Goal: Navigation & Orientation: Find specific page/section

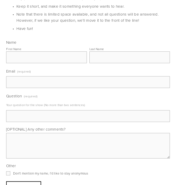
scroll to position [190, 0]
click at [38, 185] on div "0 items $0" at bounding box center [86, 185] width 173 height 0
click at [27, 185] on div "0 items $0" at bounding box center [86, 185] width 173 height 0
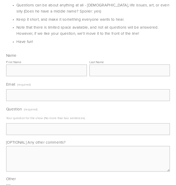
scroll to position [177, 0]
click at [24, 185] on div "0 items $0" at bounding box center [86, 185] width 173 height 0
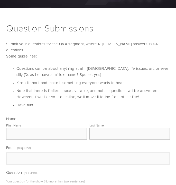
scroll to position [113, 0]
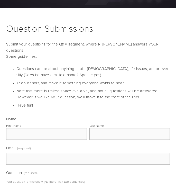
click at [26, 185] on div "0 items $0" at bounding box center [86, 185] width 173 height 0
click at [114, 185] on div "0 items $0" at bounding box center [86, 185] width 173 height 0
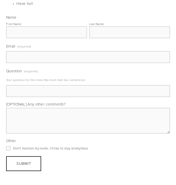
scroll to position [216, 0]
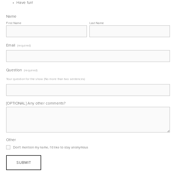
click at [43, 185] on div "0 items $0" at bounding box center [86, 185] width 173 height 0
click at [19, 185] on div "0 items $0" at bounding box center [86, 185] width 173 height 0
click at [13, 185] on div "0 items $0" at bounding box center [86, 185] width 173 height 0
click at [18, 185] on div "0 items $0" at bounding box center [86, 185] width 173 height 0
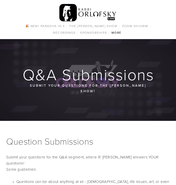
scroll to position [216, 0]
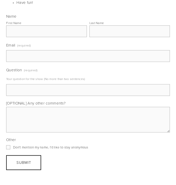
click at [12, 185] on div "0 items $0" at bounding box center [86, 185] width 173 height 0
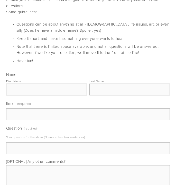
scroll to position [158, 0]
click at [67, 185] on div "0 items $0" at bounding box center [86, 185] width 173 height 0
click at [110, 185] on div "0 items $0" at bounding box center [86, 185] width 173 height 0
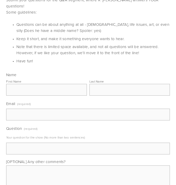
click at [68, 185] on div "0 items $0" at bounding box center [86, 185] width 173 height 0
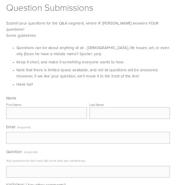
scroll to position [134, 0]
click at [35, 185] on div "0 items $0" at bounding box center [86, 185] width 173 height 0
click at [37, 185] on div "0 items $0" at bounding box center [86, 185] width 173 height 0
click at [33, 185] on div "0 items $0" at bounding box center [86, 185] width 173 height 0
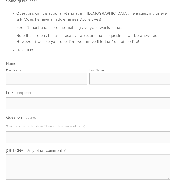
scroll to position [170, 0]
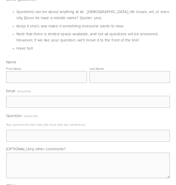
click at [33, 185] on div "0 items $0" at bounding box center [86, 185] width 173 height 0
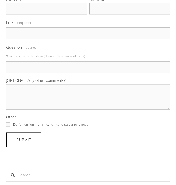
scroll to position [240, 0]
click at [36, 185] on div "0 items $0" at bounding box center [86, 185] width 173 height 0
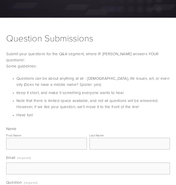
scroll to position [105, 0]
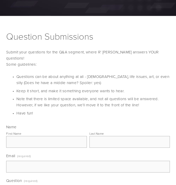
click at [23, 185] on div "0 items $0" at bounding box center [86, 185] width 173 height 0
click at [95, 185] on div "0 items $0" at bounding box center [86, 185] width 173 height 0
click at [22, 185] on div "0 items $0" at bounding box center [86, 185] width 173 height 0
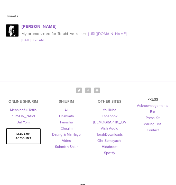
scroll to position [1030, 0]
